Goal: Task Accomplishment & Management: Manage account settings

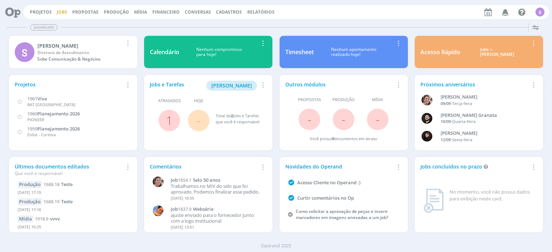
click at [57, 11] on link "Jobs" at bounding box center [62, 12] width 10 height 6
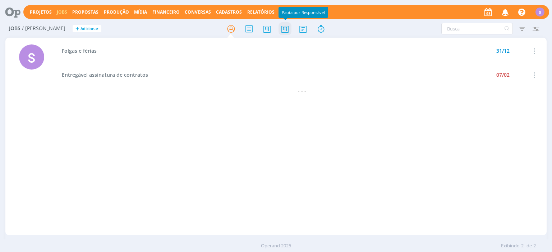
click at [285, 31] on icon at bounding box center [284, 29] width 13 height 14
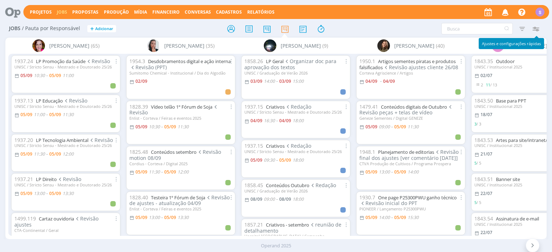
click at [536, 30] on icon "button" at bounding box center [535, 28] width 13 height 13
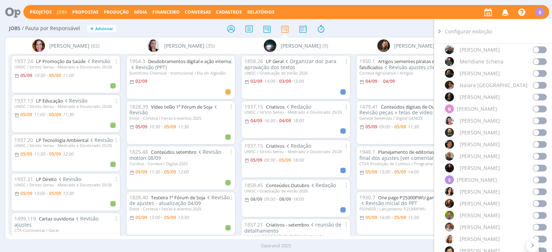
scroll to position [579, 0]
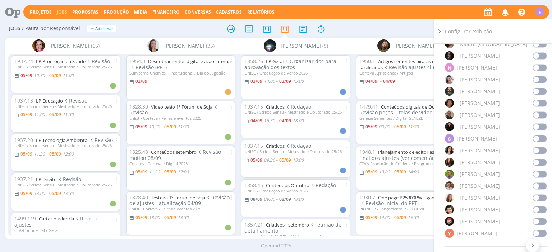
click at [542, 209] on span at bounding box center [539, 210] width 14 height 7
click at [439, 31] on icon at bounding box center [439, 32] width 7 height 8
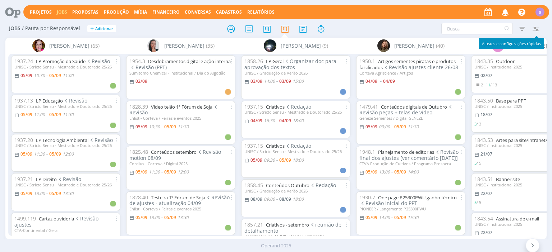
click at [534, 27] on icon "button" at bounding box center [535, 28] width 13 height 13
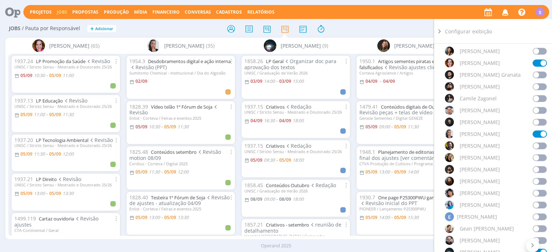
scroll to position [165, 0]
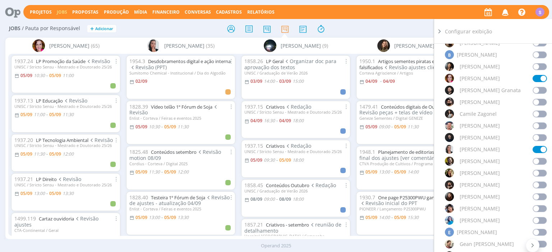
click at [542, 102] on span at bounding box center [539, 102] width 14 height 7
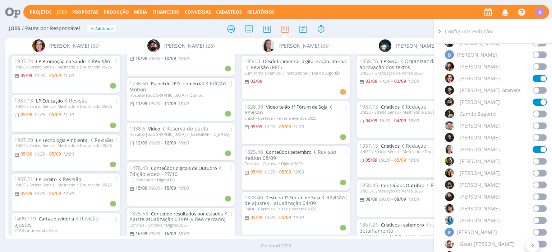
scroll to position [0, 0]
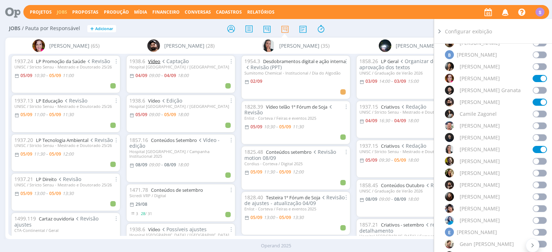
click at [157, 62] on link "Vídeo" at bounding box center [154, 61] width 12 height 6
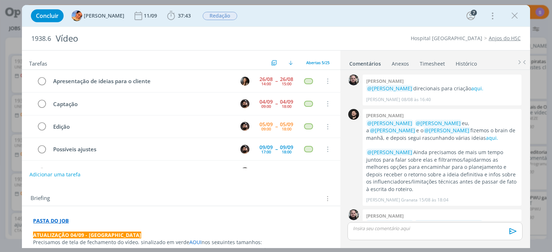
scroll to position [375, 0]
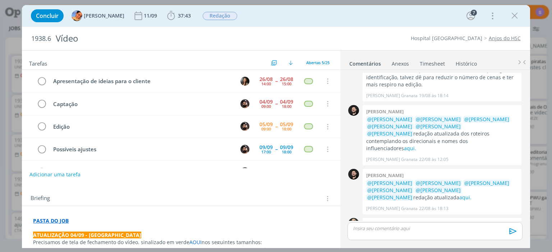
click at [433, 62] on link "Timesheet" at bounding box center [432, 62] width 26 height 10
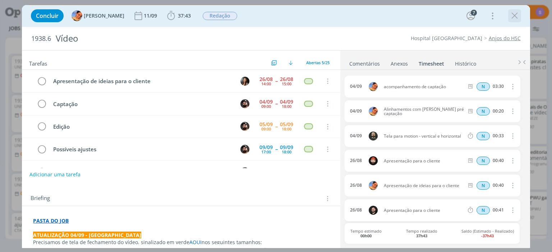
click at [516, 15] on icon "dialog" at bounding box center [514, 15] width 11 height 11
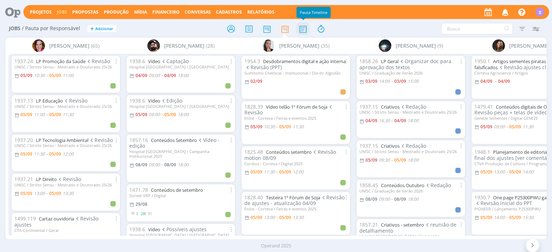
click at [304, 31] on icon at bounding box center [302, 29] width 13 height 14
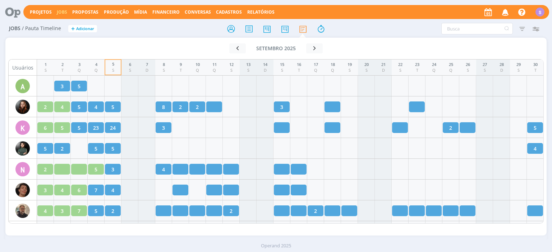
click at [216, 11] on span "Cadastros" at bounding box center [229, 12] width 26 height 6
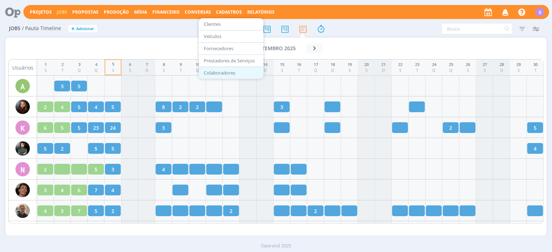
click at [209, 73] on link "Colaboradores" at bounding box center [231, 73] width 60 height 11
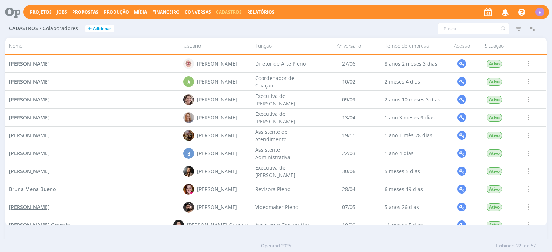
click at [47, 210] on span "Bruno Cabral Gassen" at bounding box center [29, 207] width 41 height 7
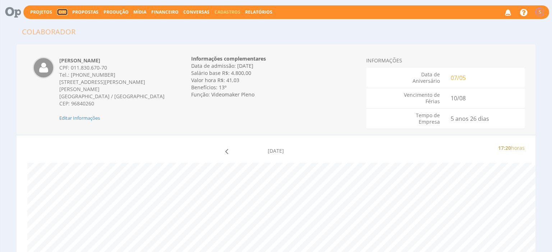
click at [59, 11] on link "Jobs" at bounding box center [62, 12] width 10 height 6
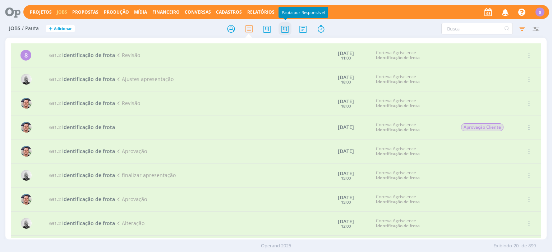
click at [288, 27] on icon at bounding box center [284, 29] width 13 height 14
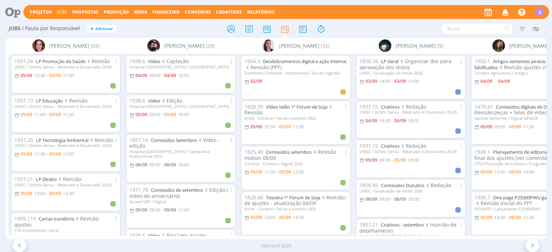
scroll to position [0, 45]
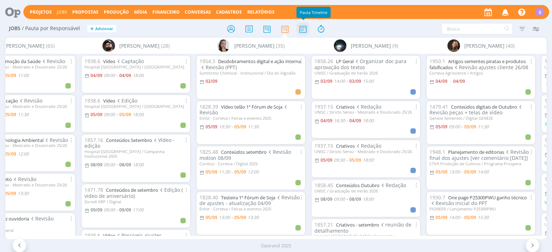
click at [305, 34] on icon at bounding box center [302, 29] width 13 height 14
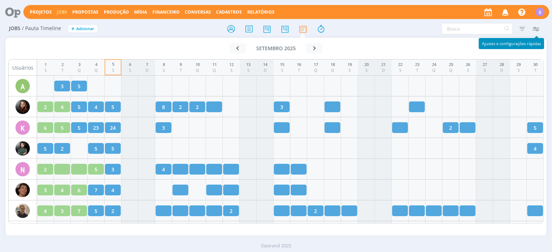
click at [538, 32] on icon "button" at bounding box center [535, 28] width 13 height 13
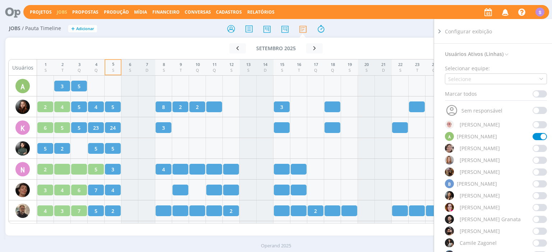
click at [539, 94] on span at bounding box center [539, 94] width 14 height 7
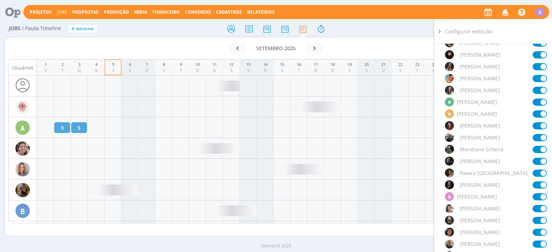
scroll to position [662, 0]
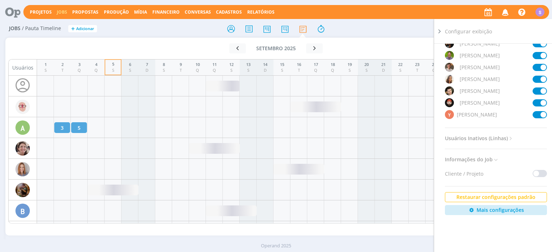
click at [510, 139] on icon at bounding box center [510, 139] width 6 height 6
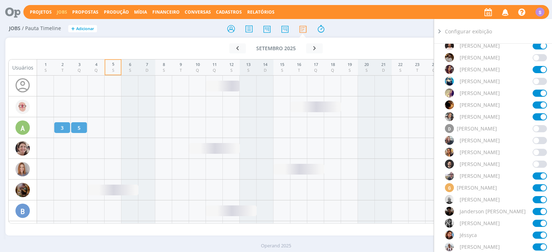
scroll to position [612, 0]
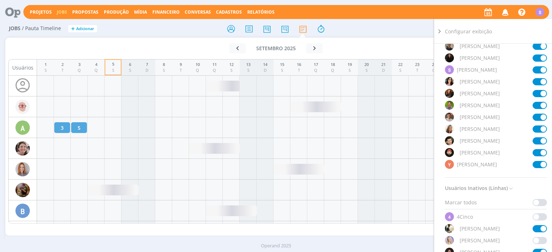
click at [539, 200] on span at bounding box center [539, 202] width 14 height 7
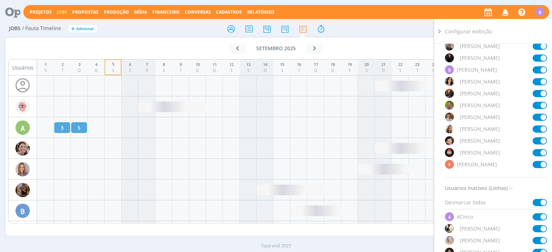
click at [539, 200] on span at bounding box center [539, 202] width 14 height 7
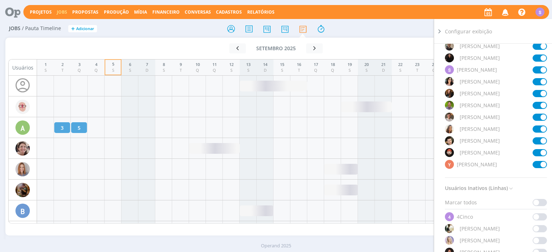
click at [440, 31] on icon at bounding box center [439, 32] width 7 height 8
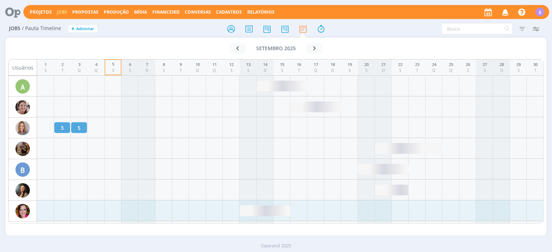
scroll to position [0, 0]
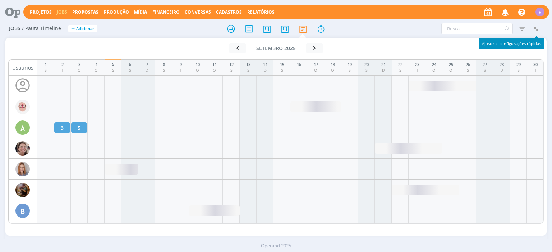
click at [537, 30] on icon "button" at bounding box center [535, 28] width 13 height 13
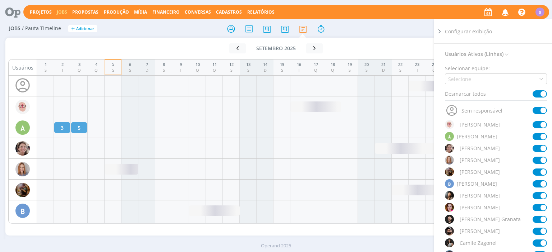
click at [539, 94] on span at bounding box center [539, 94] width 14 height 7
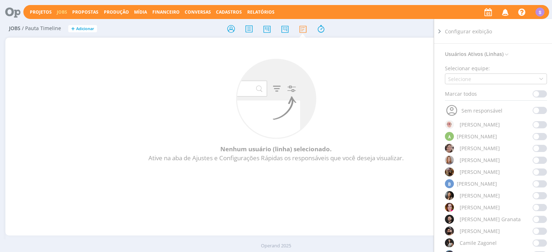
click at [537, 232] on span at bounding box center [539, 231] width 14 height 7
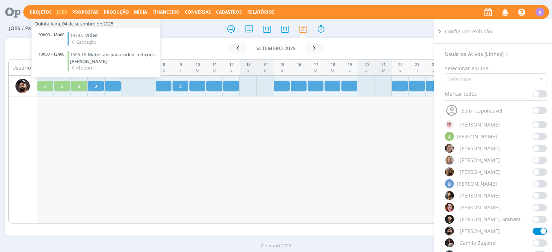
scroll to position [214, 0]
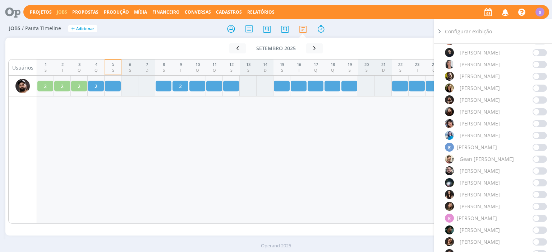
click at [440, 30] on icon at bounding box center [439, 32] width 7 height 8
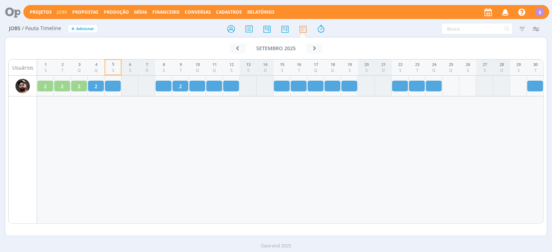
click at [57, 10] on link "Jobs" at bounding box center [62, 12] width 10 height 6
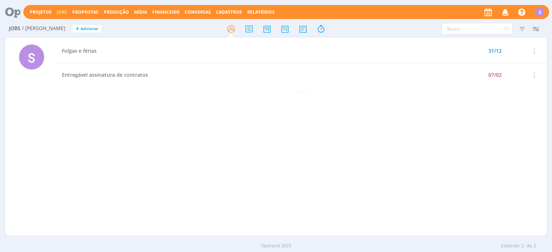
click at [216, 11] on span "Cadastros" at bounding box center [229, 12] width 26 height 6
click at [303, 111] on div "Folgas e férias 31/12 Selecionar Concluir Cancelar Iniciar timesheet Entregável…" at bounding box center [301, 136] width 488 height 195
click at [287, 27] on icon at bounding box center [284, 29] width 13 height 14
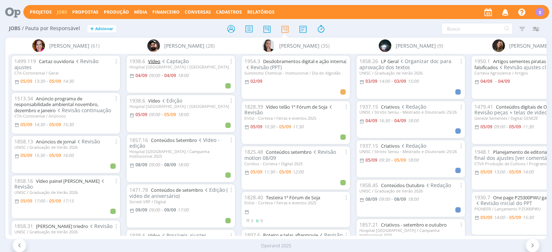
click at [156, 59] on link "Vídeo" at bounding box center [154, 61] width 12 height 6
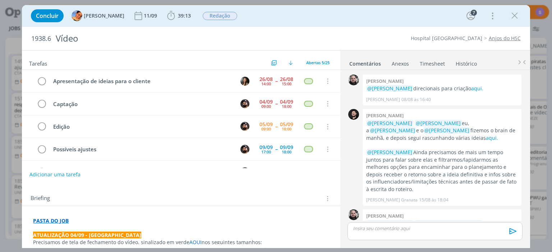
scroll to position [375, 0]
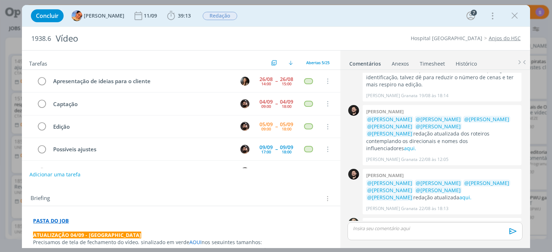
click at [430, 62] on link "Timesheet" at bounding box center [432, 62] width 26 height 10
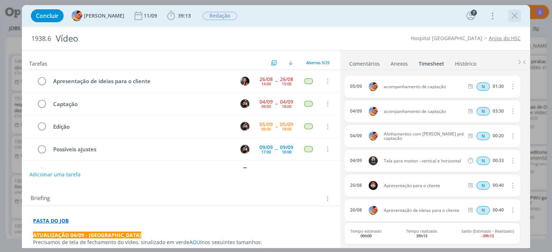
click at [514, 18] on icon "dialog" at bounding box center [514, 15] width 11 height 11
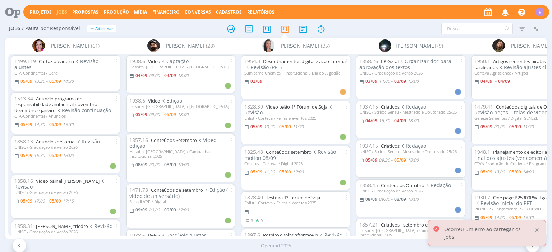
scroll to position [165, 0]
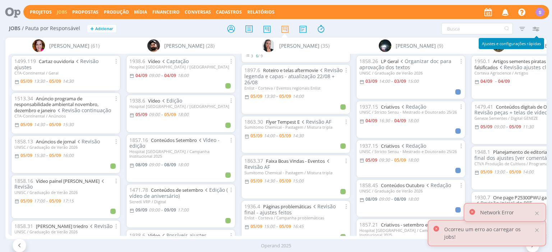
click at [538, 27] on icon "button" at bounding box center [535, 28] width 13 height 13
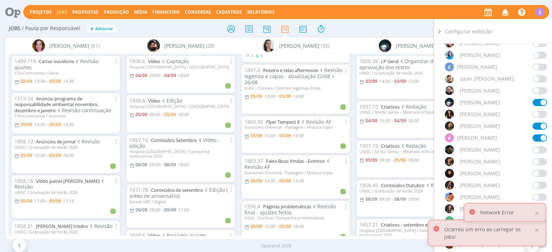
scroll to position [455, 0]
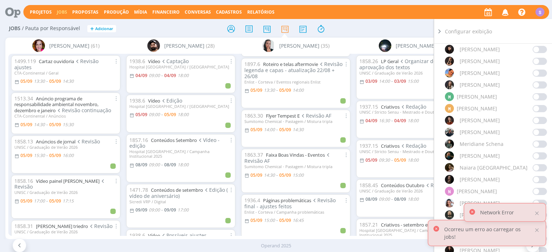
click at [535, 96] on span at bounding box center [539, 96] width 14 height 7
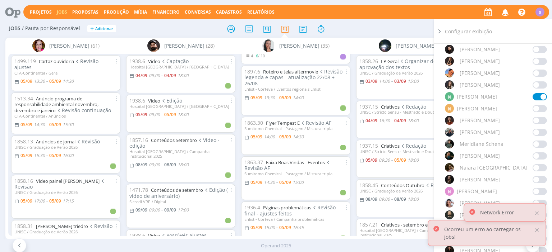
click at [440, 30] on icon at bounding box center [439, 32] width 7 height 8
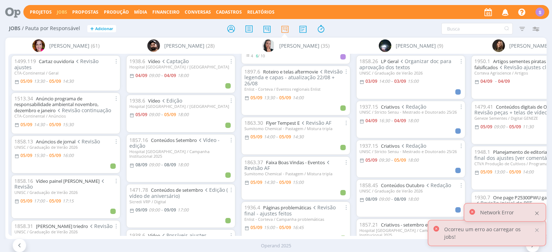
click at [539, 213] on div at bounding box center [536, 213] width 6 height 6
click at [537, 234] on div at bounding box center [536, 230] width 6 height 6
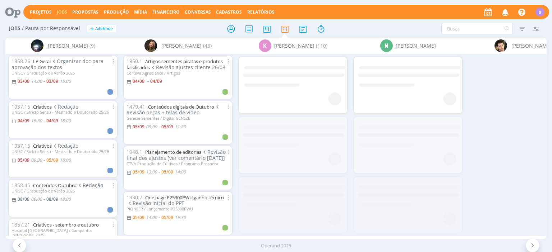
scroll to position [0, 384]
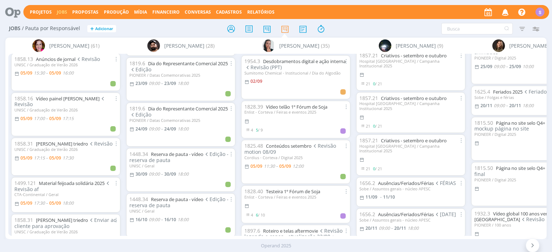
scroll to position [124, 0]
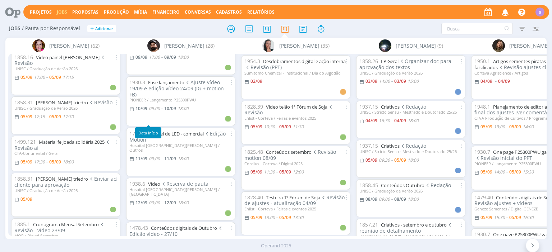
scroll to position [372, 0]
